Goal: Information Seeking & Learning: Learn about a topic

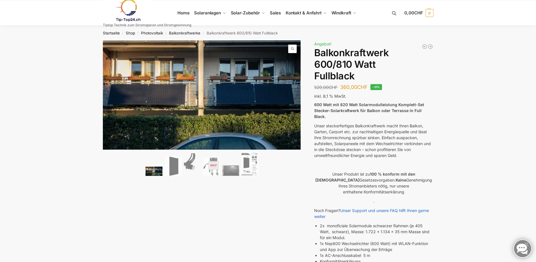
drag, startPoint x: 277, startPoint y: 3, endPoint x: 394, endPoint y: 128, distance: 171.6
drag, startPoint x: 394, startPoint y: 128, endPoint x: 367, endPoint y: 125, distance: 27.3
click at [367, 125] on p "Unser steckerfertiges Balkonkraftwerk macht Ihren Balkon, Garten, Carport etc. …" at bounding box center [373, 141] width 119 height 36
click at [130, 12] on img at bounding box center [127, 10] width 49 height 23
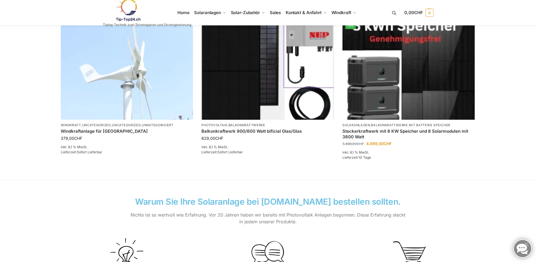
scroll to position [849, 0]
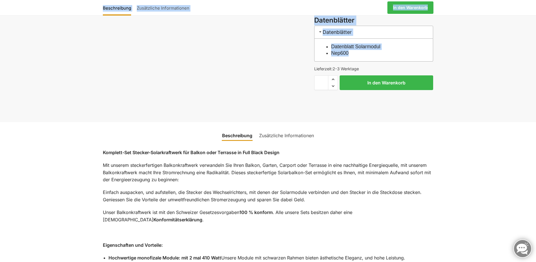
scroll to position [191, 0]
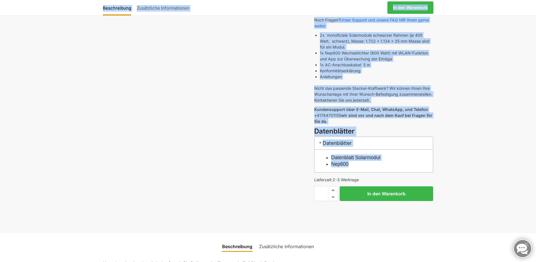
drag, startPoint x: 308, startPoint y: 29, endPoint x: 402, endPoint y: 114, distance: 126.5
copy div "🔍 Previous Next Beschreibung Zusätzliche Informationen 520,00 CHF Ursprüngliche…"
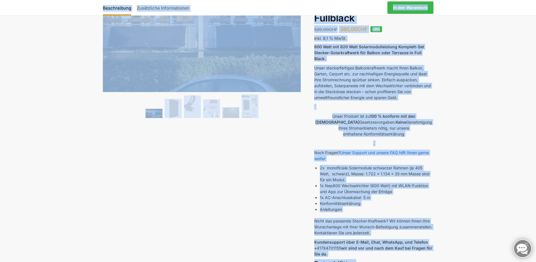
scroll to position [8, 0]
